Goal: Task Accomplishment & Management: Manage account settings

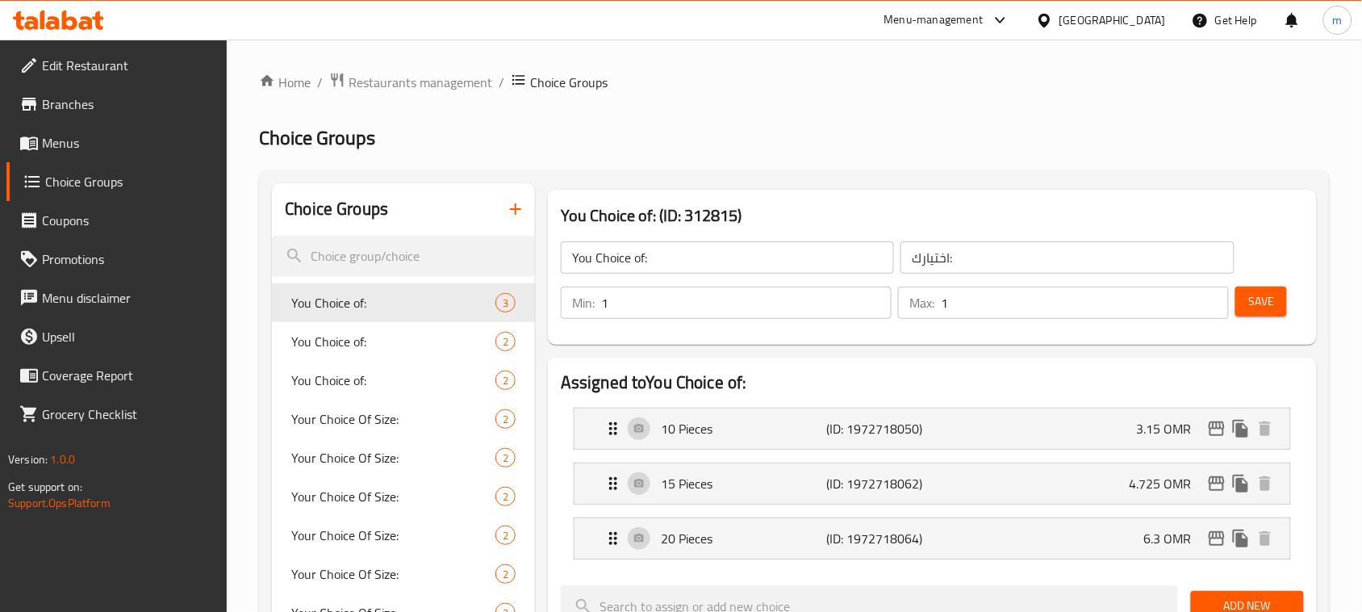
click at [86, 23] on icon at bounding box center [86, 23] width 14 height 14
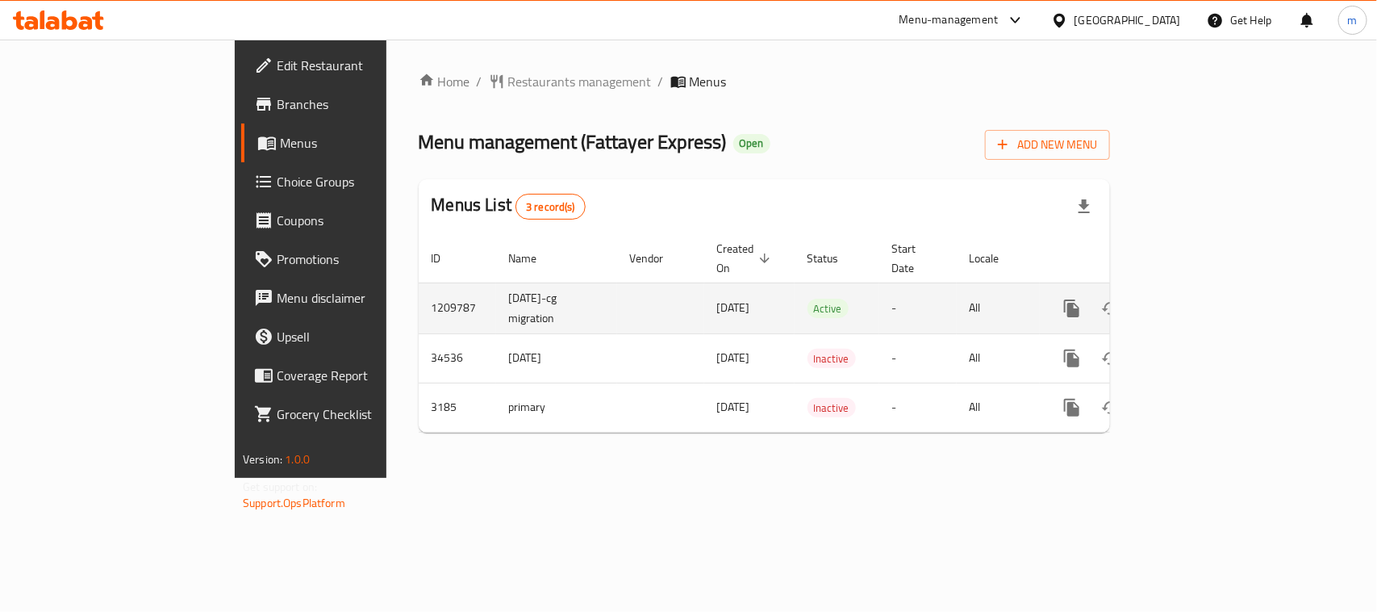
click at [1196, 301] on icon "enhanced table" at bounding box center [1188, 308] width 15 height 15
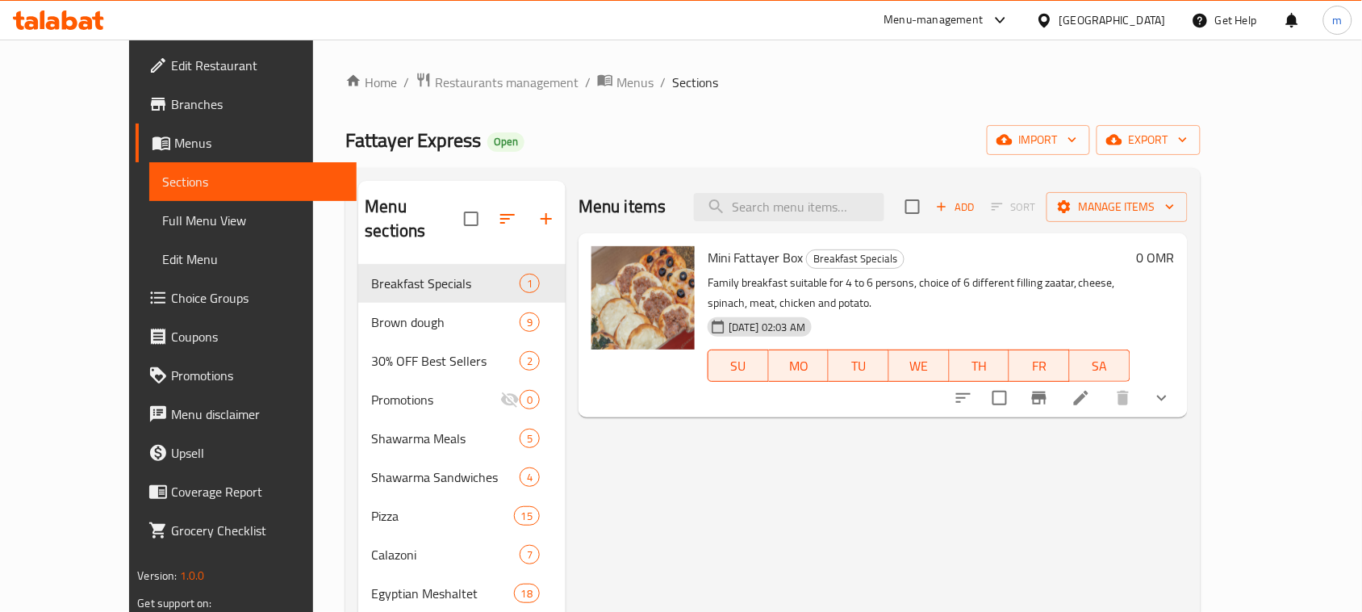
click at [171, 303] on span "Choice Groups" at bounding box center [257, 297] width 173 height 19
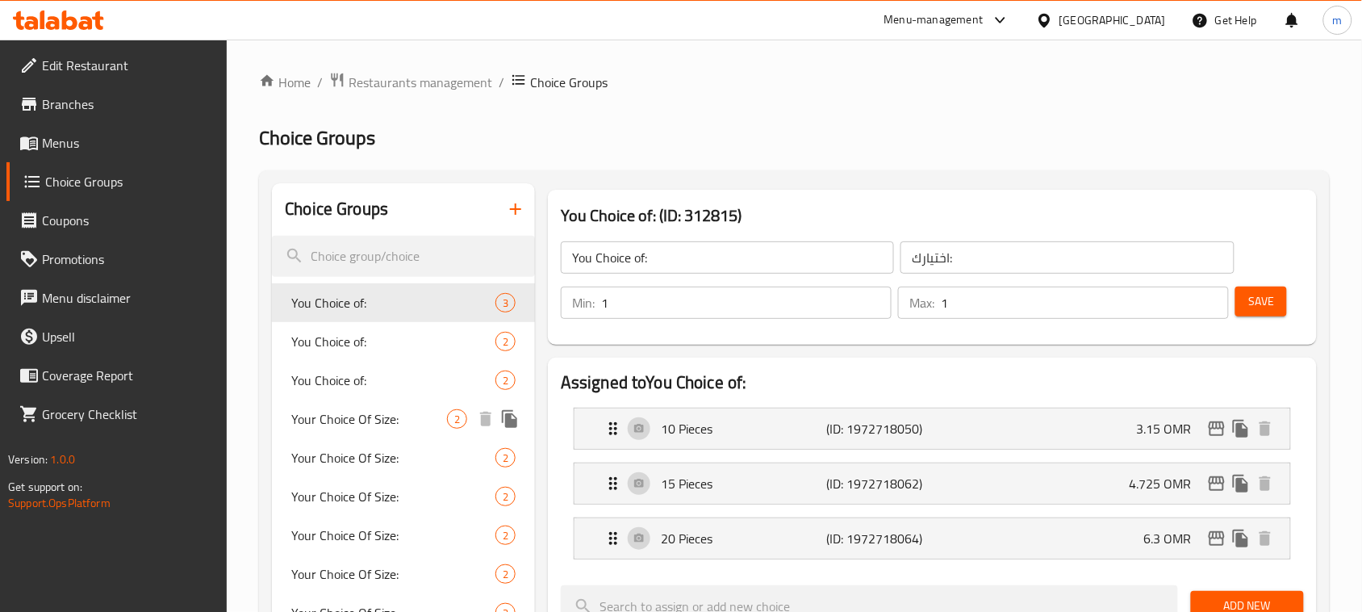
click at [375, 417] on span "Your Choice Of Size:" at bounding box center [369, 418] width 156 height 19
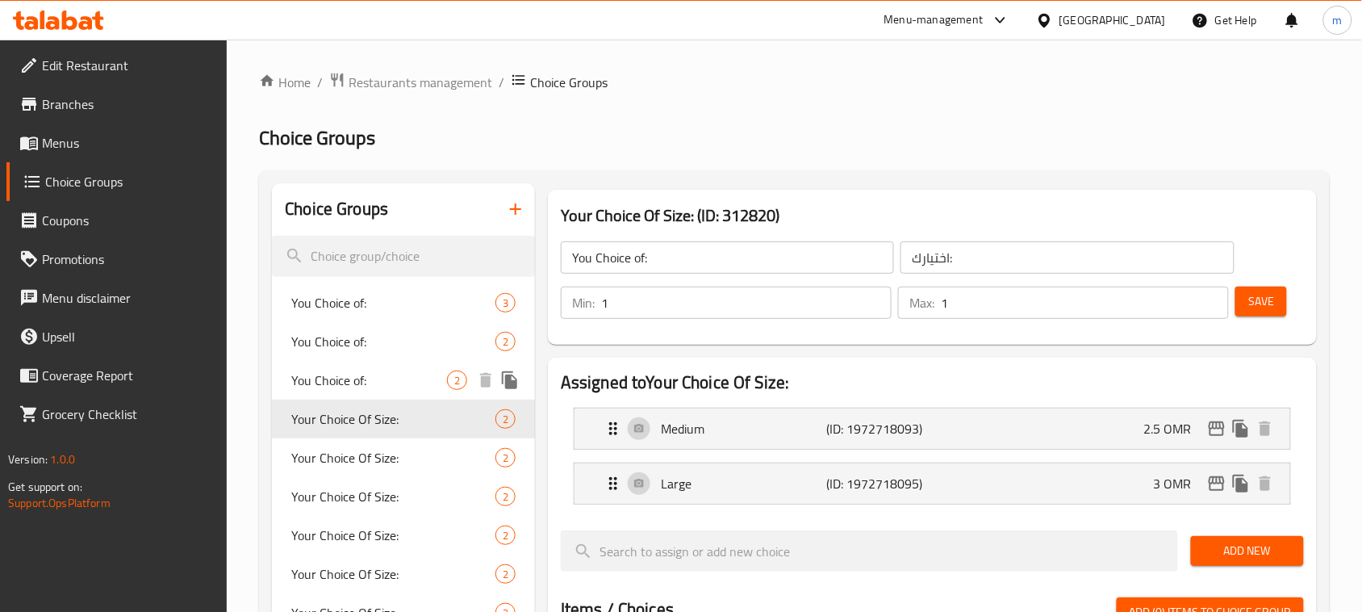
type input "Your Choice Of Size:"
type input "إختيارك من الحجم:"
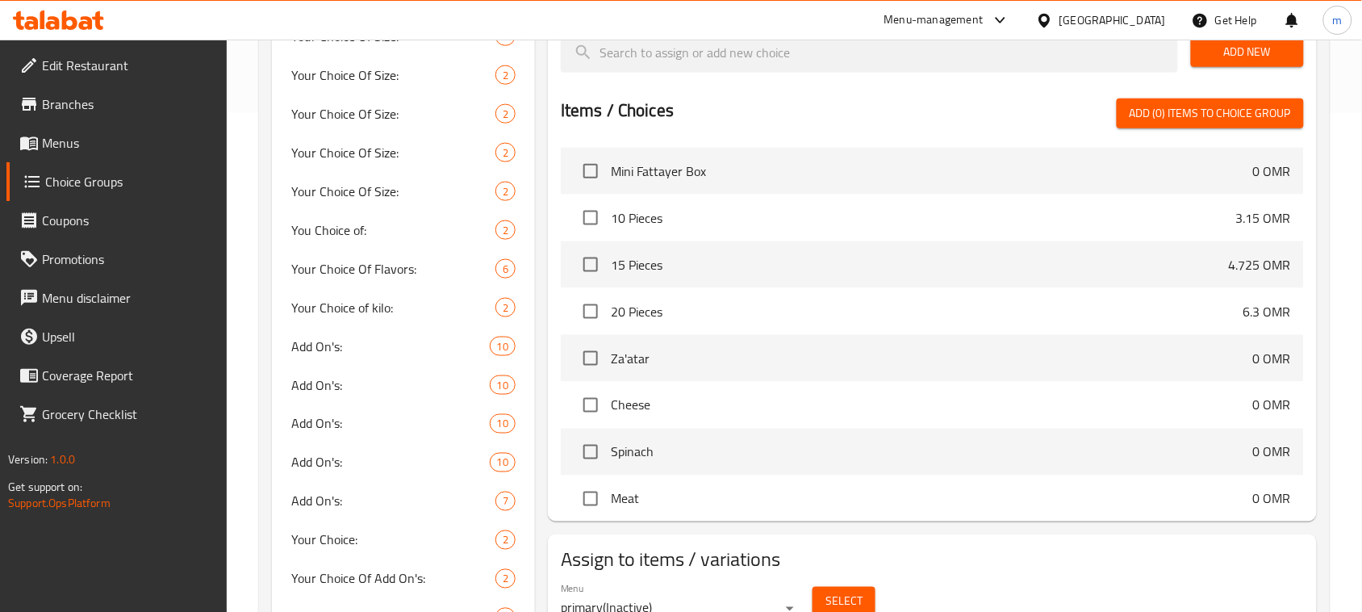
scroll to position [504, 0]
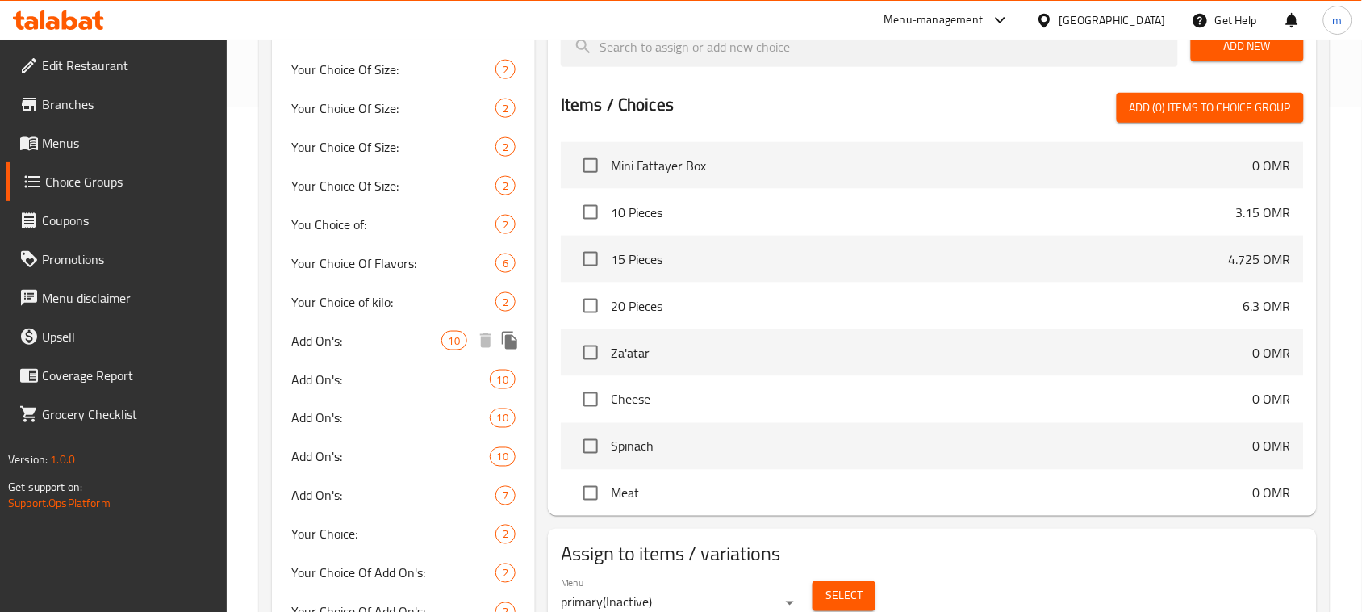
drag, startPoint x: 352, startPoint y: 341, endPoint x: 363, endPoint y: 341, distance: 11.3
click at [352, 341] on span "Add On's:" at bounding box center [365, 340] width 149 height 19
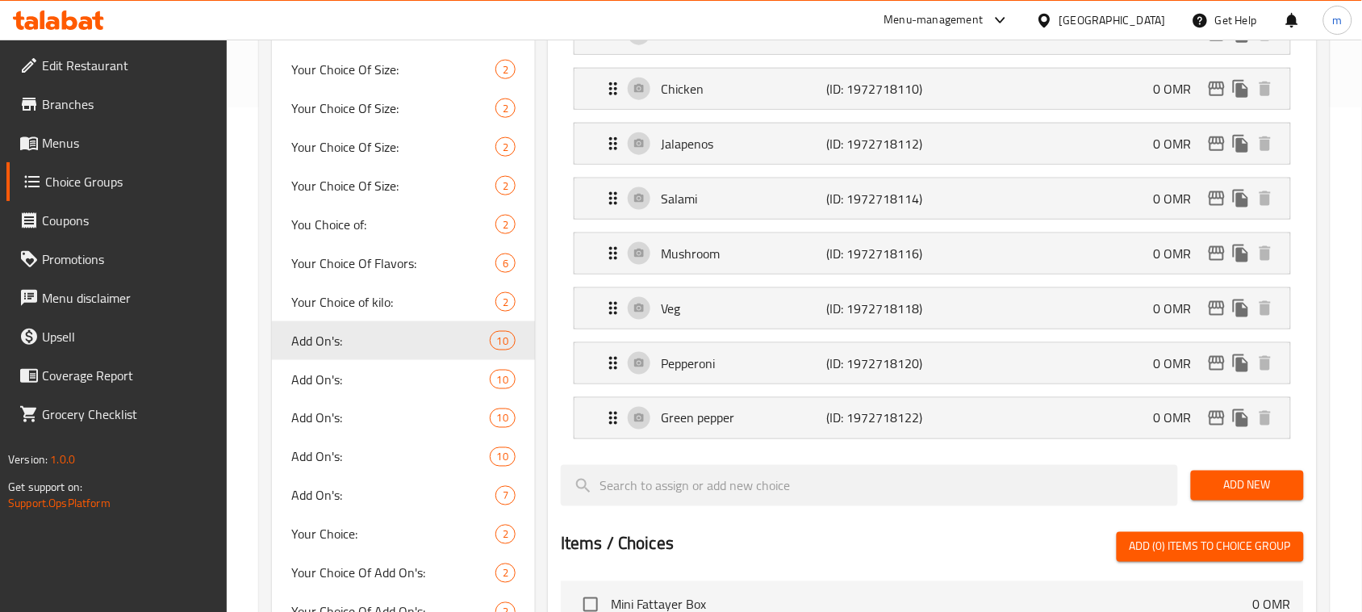
type input "Add On's:"
type input "إضافات:"
type input "0"
type input "10"
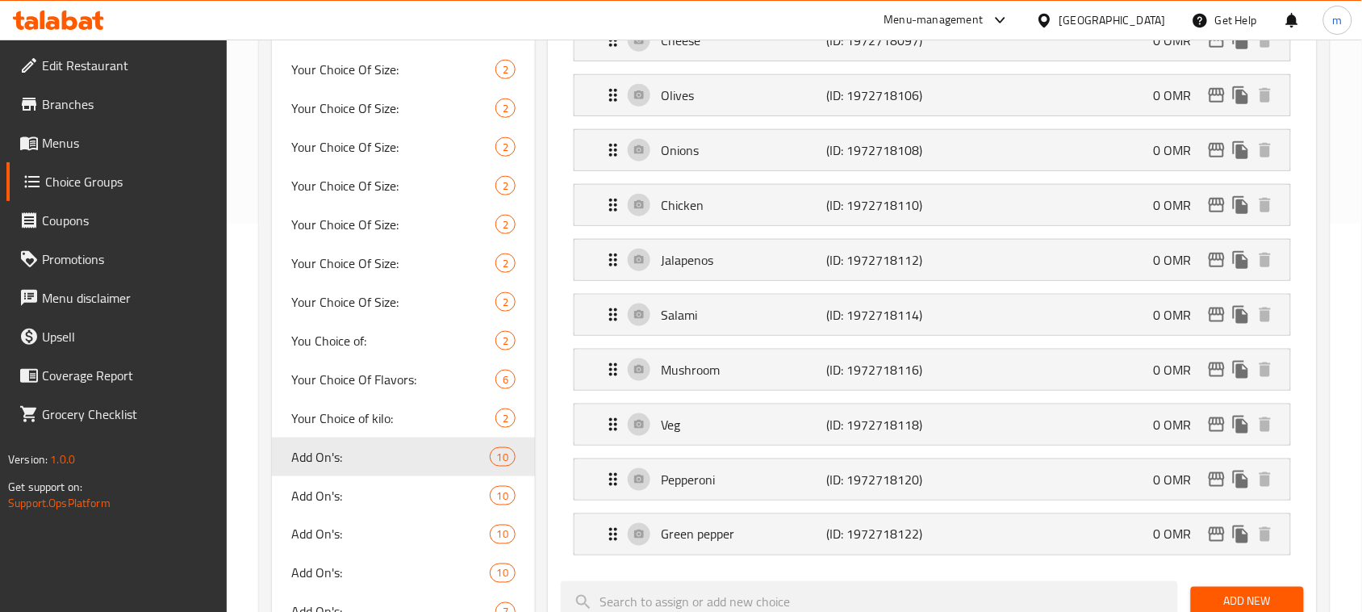
scroll to position [403, 0]
